Goal: Information Seeking & Learning: Understand process/instructions

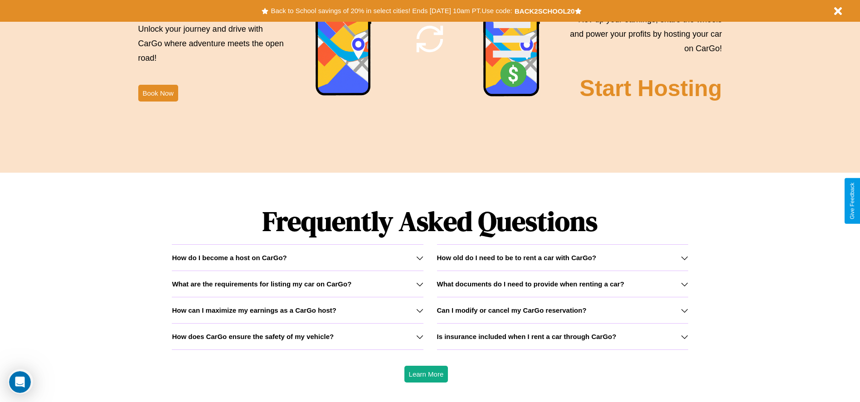
scroll to position [1301, 0]
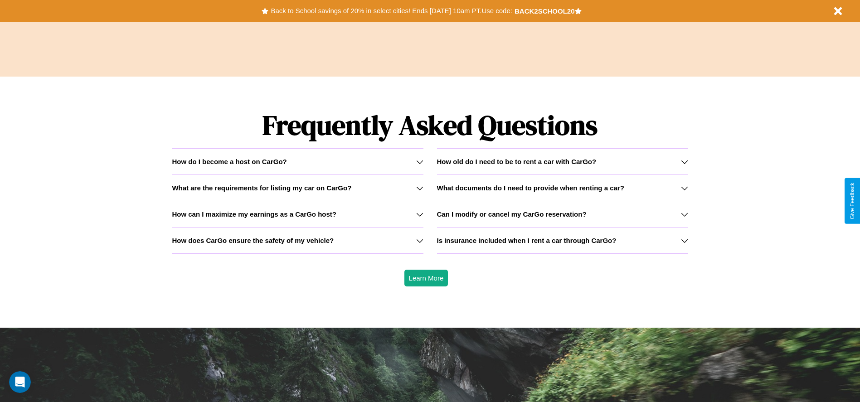
click at [419, 214] on icon at bounding box center [419, 214] width 7 height 7
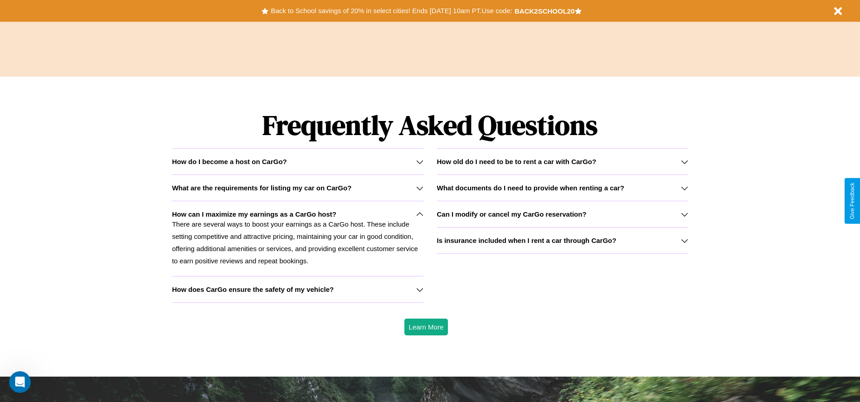
click at [562, 161] on h3 "How old do I need to be to rent a car with CarGo?" at bounding box center [517, 162] width 160 height 8
click at [297, 238] on p "There are several ways to boost your earnings as a CarGo host. These include se…" at bounding box center [297, 242] width 251 height 49
click at [419, 188] on icon at bounding box center [419, 187] width 7 height 7
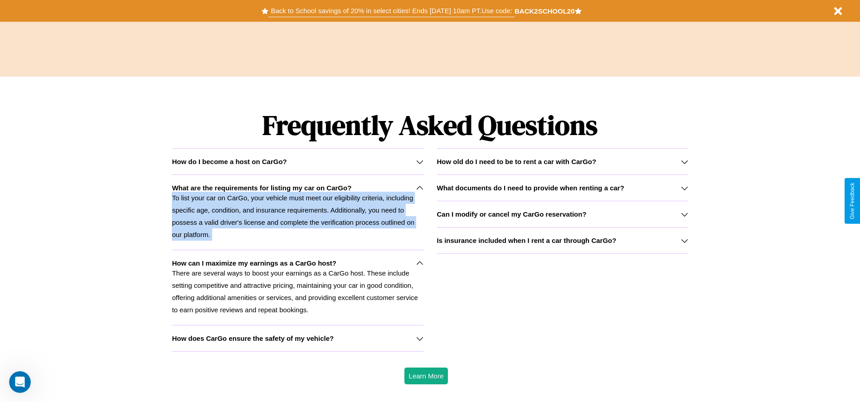
click at [391, 11] on button "Back to School savings of 20% in select cities! Ends [DATE] 10am PT. Use code:" at bounding box center [391, 11] width 246 height 13
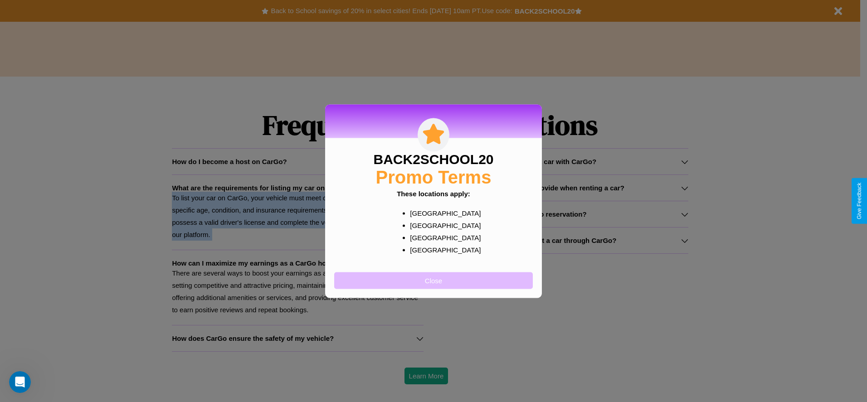
click at [433, 280] on button "Close" at bounding box center [433, 280] width 199 height 17
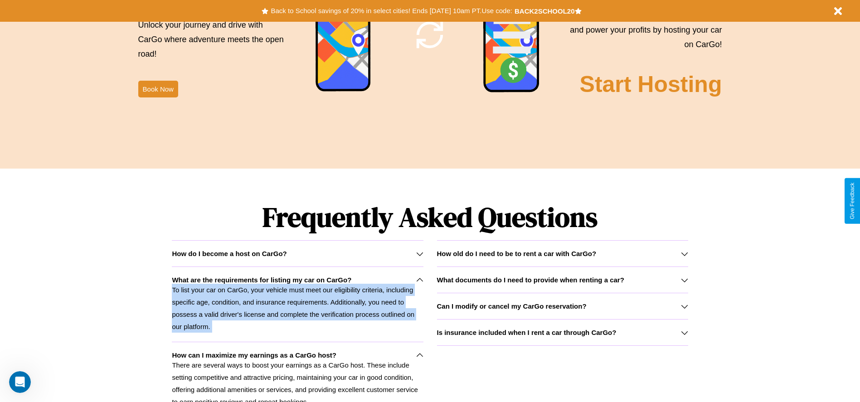
scroll to position [1097, 0]
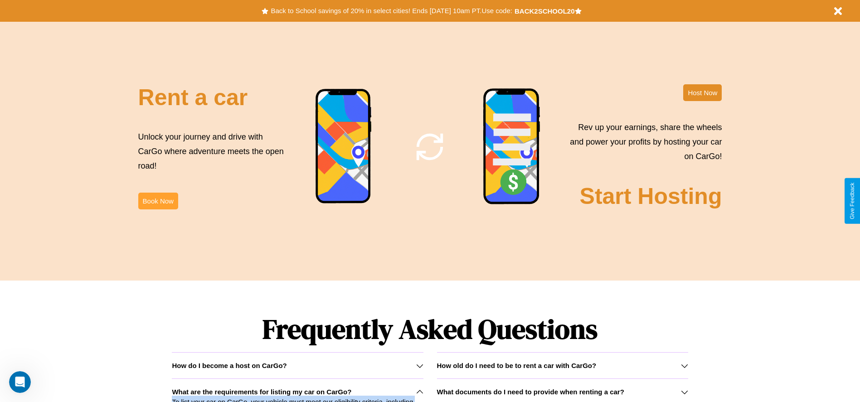
click at [158, 201] on button "Book Now" at bounding box center [158, 201] width 40 height 17
